Goal: Check status

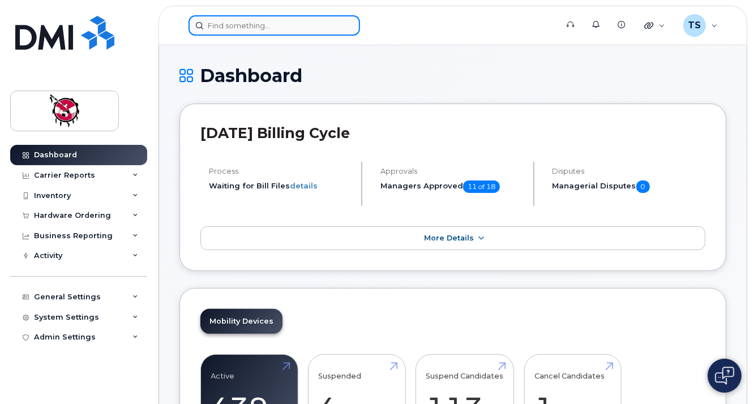
click at [302, 31] on input at bounding box center [275, 25] width 172 height 20
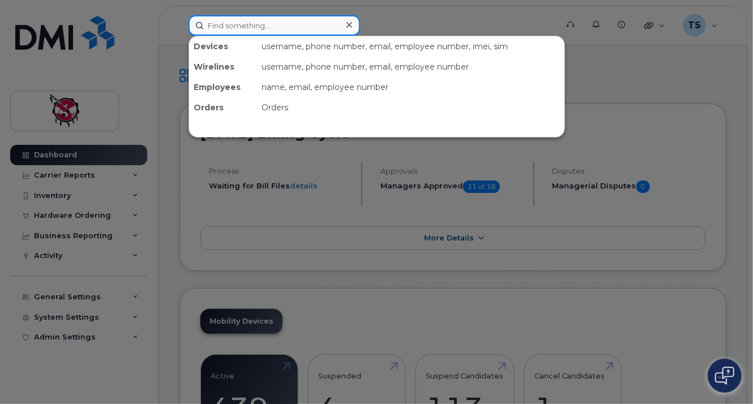
paste input "https://smplx.co/customer/272"
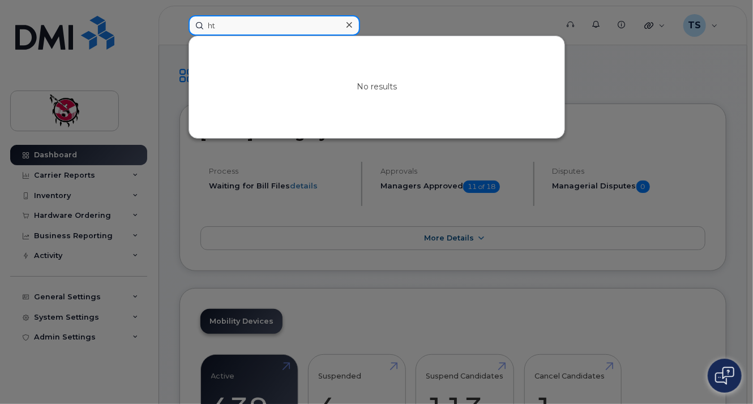
type input "h"
paste input "861787061360848"
type input "8"
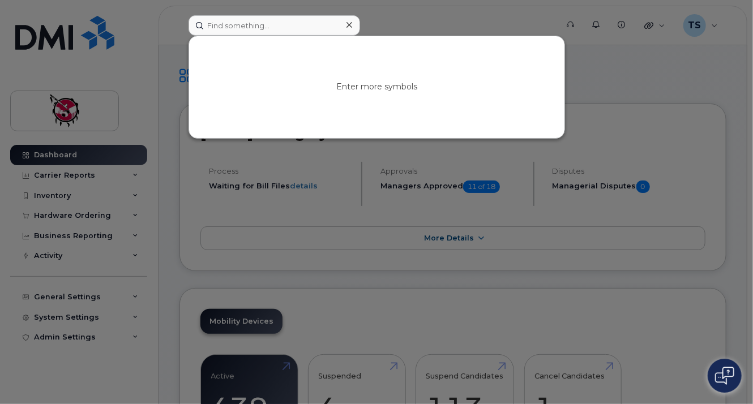
click at [470, 24] on div at bounding box center [376, 202] width 753 height 404
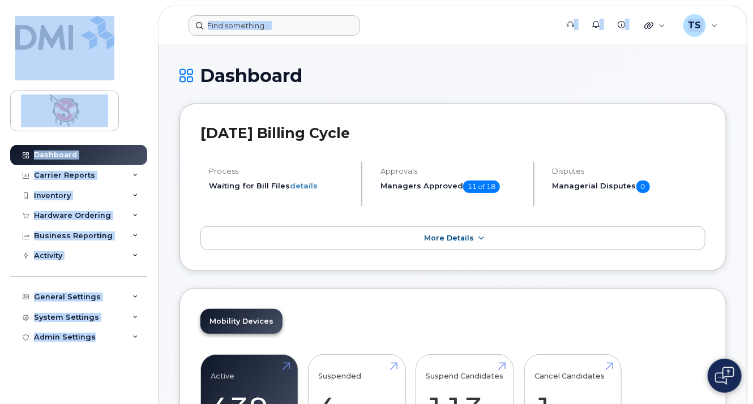
drag, startPoint x: 283, startPoint y: 46, endPoint x: 288, endPoint y: 19, distance: 28.3
click at [288, 19] on input at bounding box center [275, 25] width 172 height 20
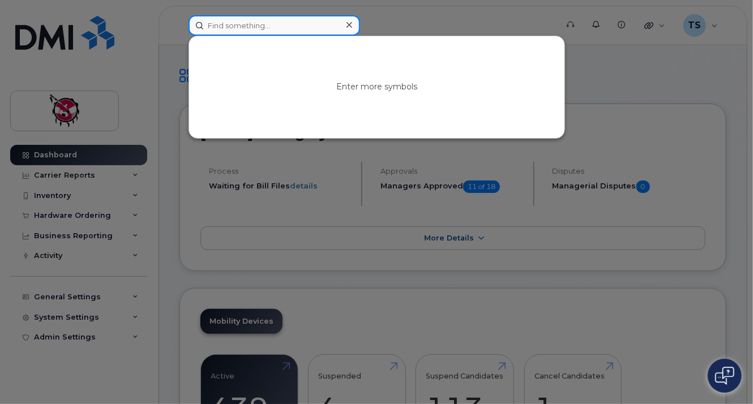
click at [288, 19] on input at bounding box center [275, 25] width 172 height 20
type input "8"
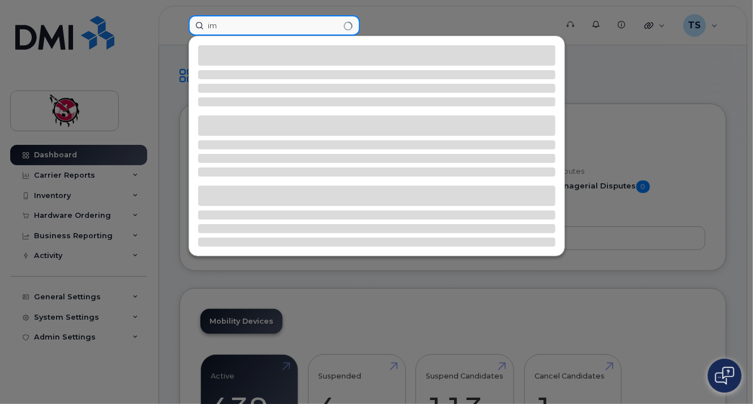
type input "i"
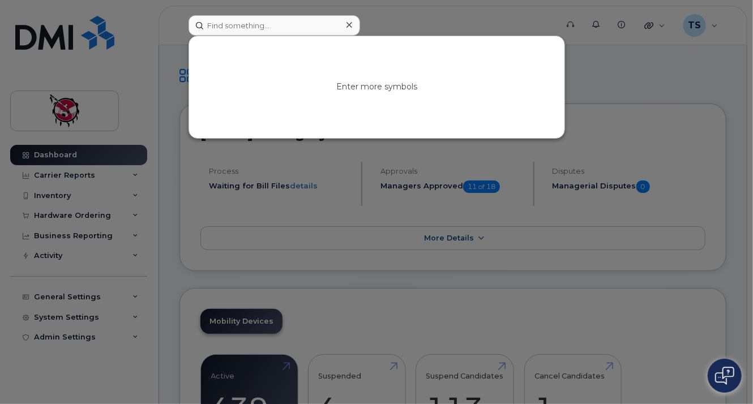
click at [170, 196] on div at bounding box center [376, 202] width 753 height 404
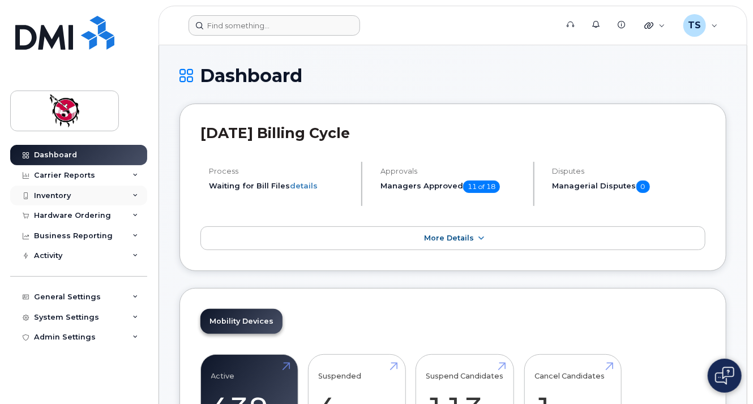
click at [128, 193] on div "Inventory" at bounding box center [78, 196] width 137 height 20
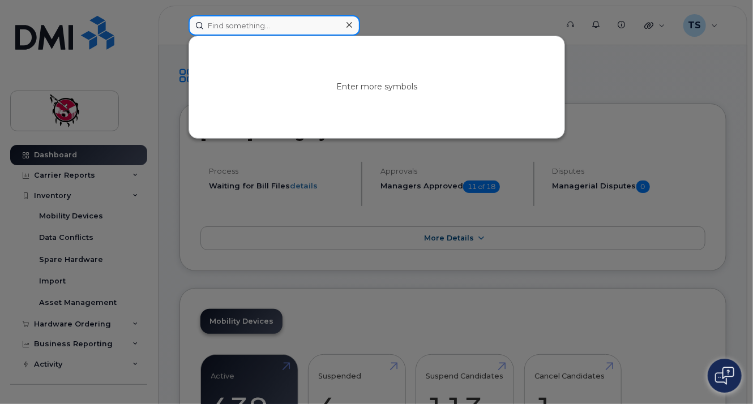
click at [242, 23] on input at bounding box center [275, 25] width 172 height 20
type input "k"
click at [239, 168] on div at bounding box center [376, 202] width 753 height 404
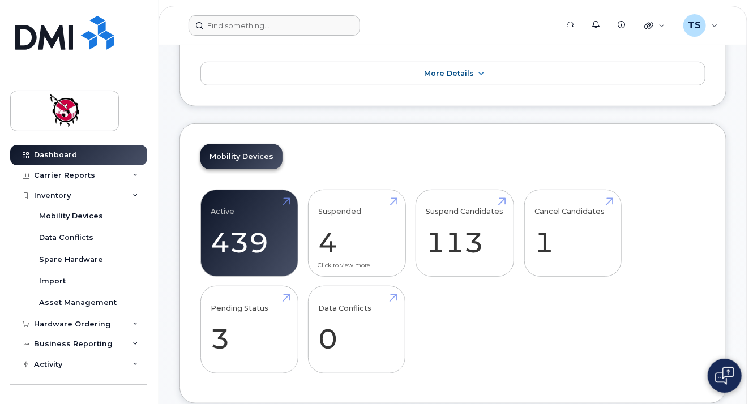
scroll to position [165, 0]
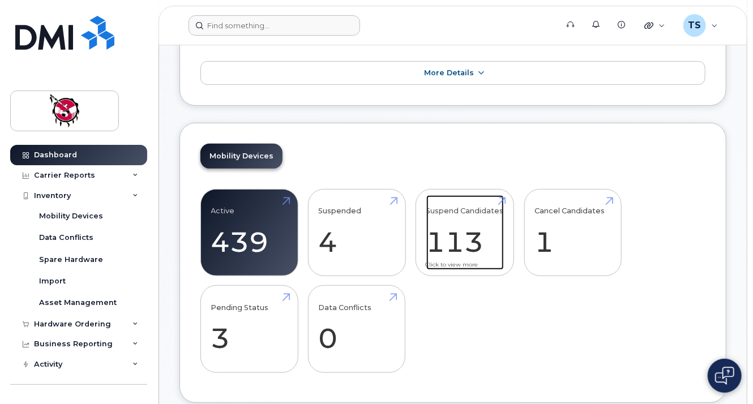
click at [470, 254] on link "Suspend Candidates 113" at bounding box center [465, 232] width 78 height 75
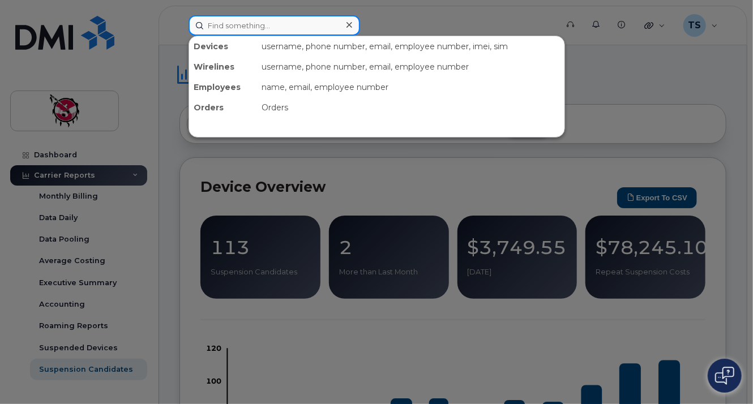
click at [301, 20] on input at bounding box center [275, 25] width 172 height 20
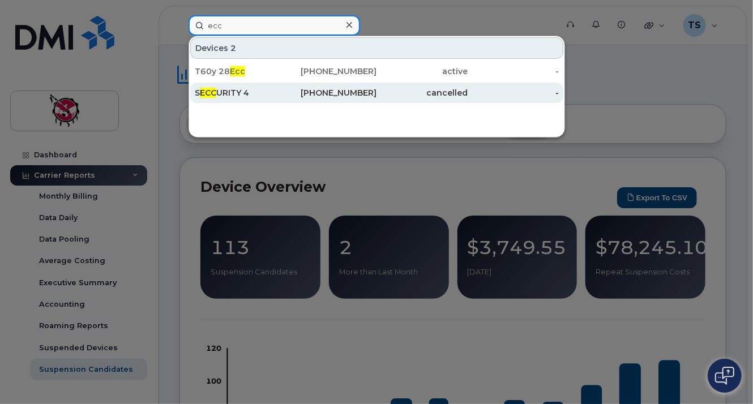
type input "ecc"
click at [285, 98] on link "S ECC URITY [PHONE_NUMBER] cancelled -" at bounding box center [376, 93] width 373 height 20
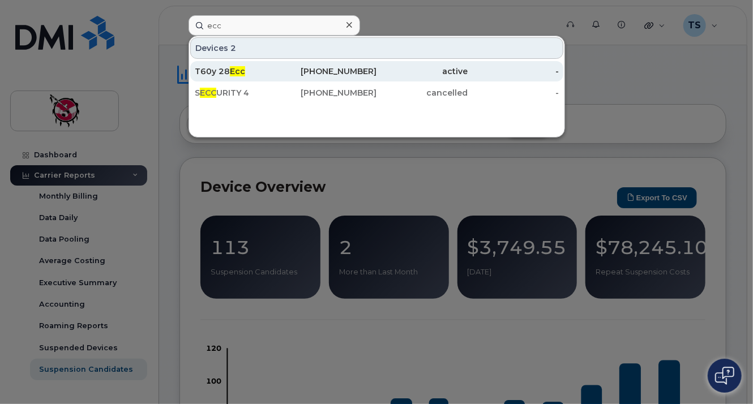
click at [257, 71] on div "T60y 28 Ecc" at bounding box center [240, 71] width 91 height 11
